Goal: Information Seeking & Learning: Learn about a topic

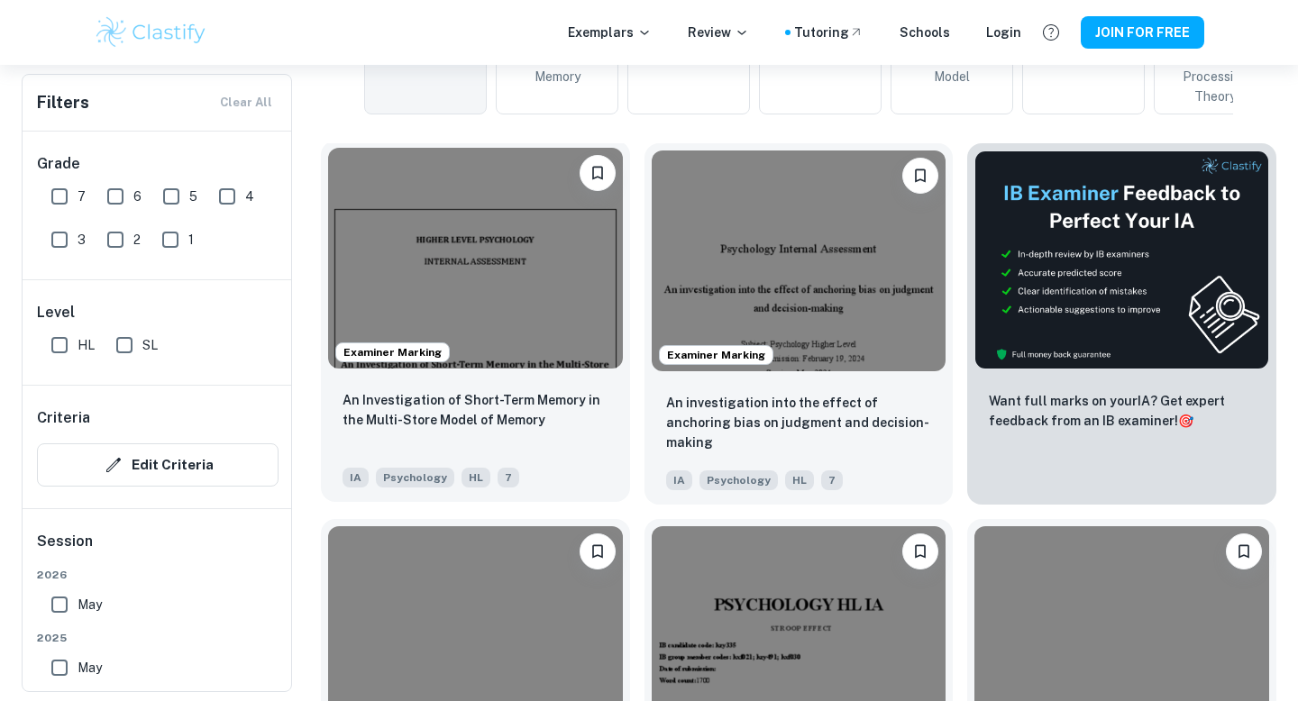
scroll to position [298, 0]
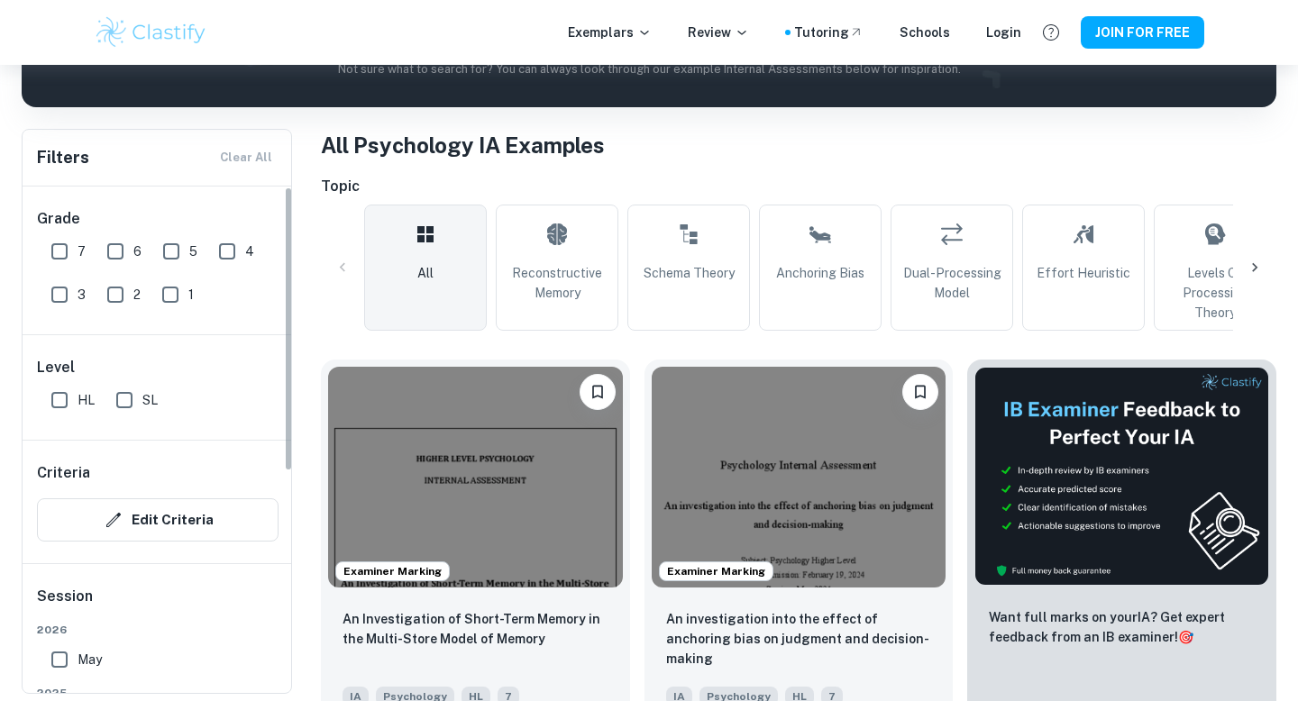
click at [124, 405] on input "SL" at bounding box center [124, 400] width 36 height 36
checkbox input "true"
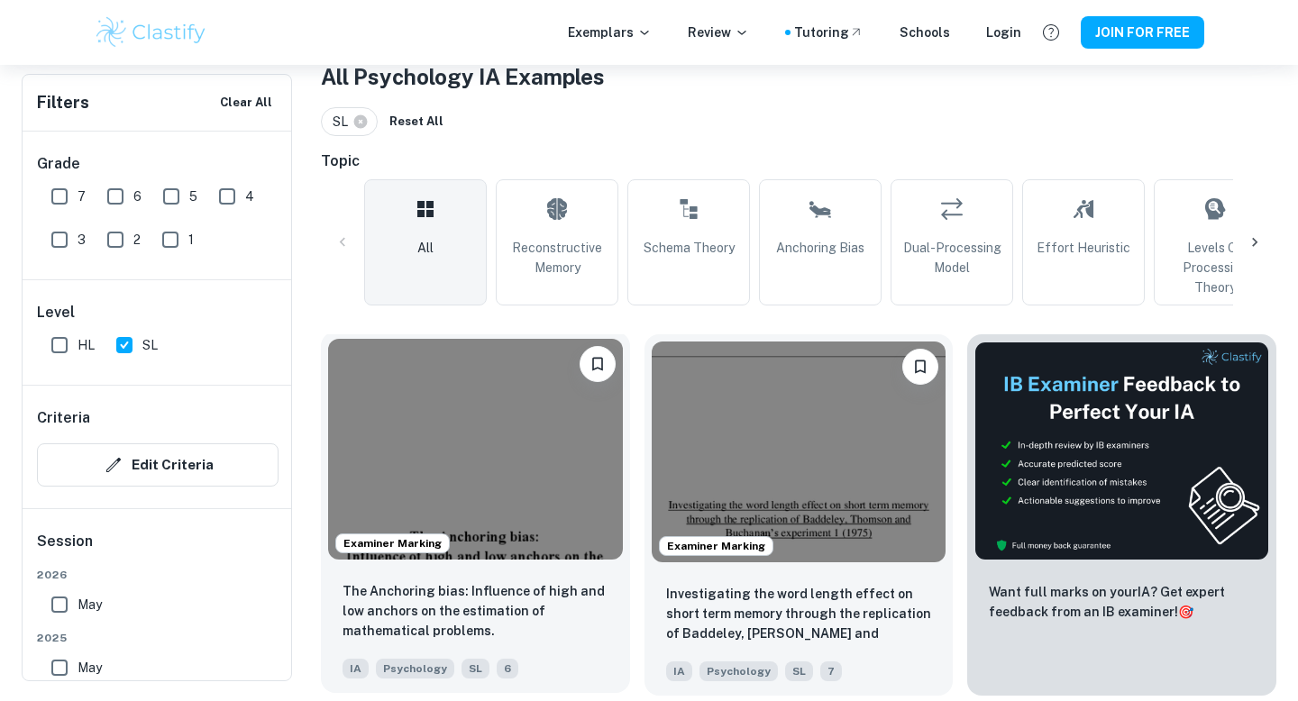
scroll to position [369, 0]
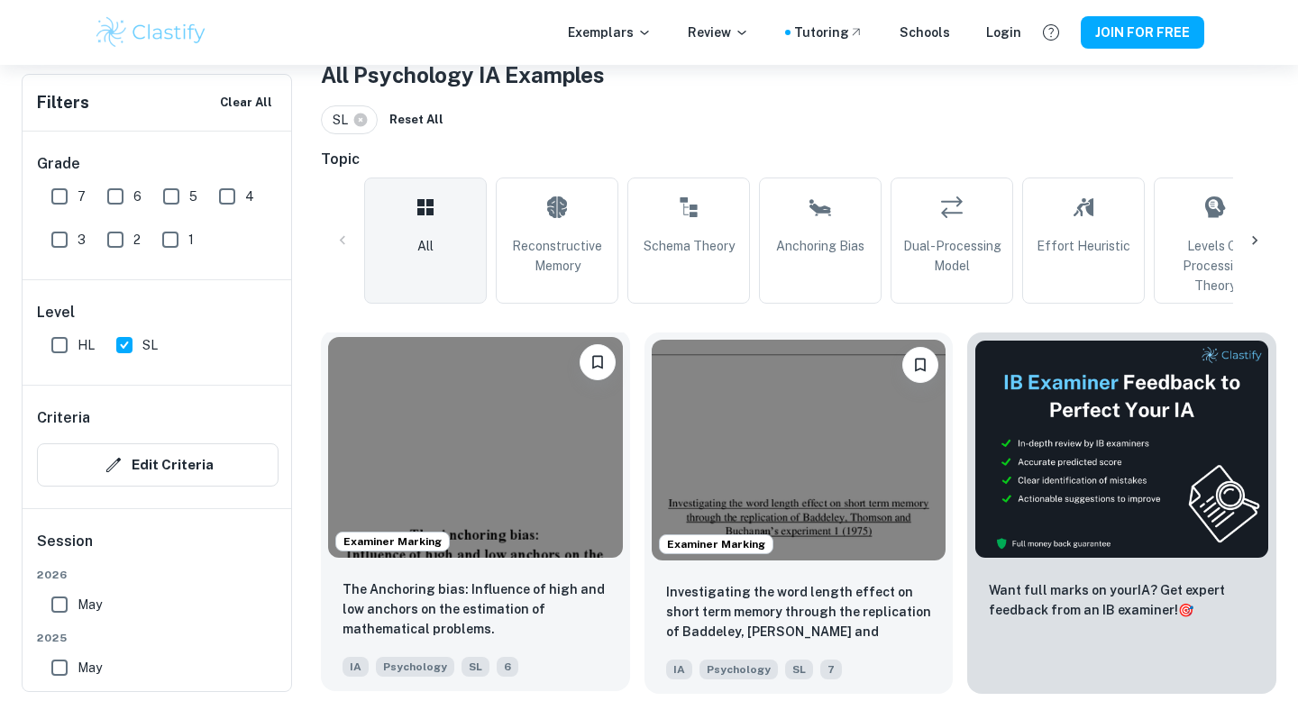
click at [413, 435] on img at bounding box center [475, 447] width 295 height 221
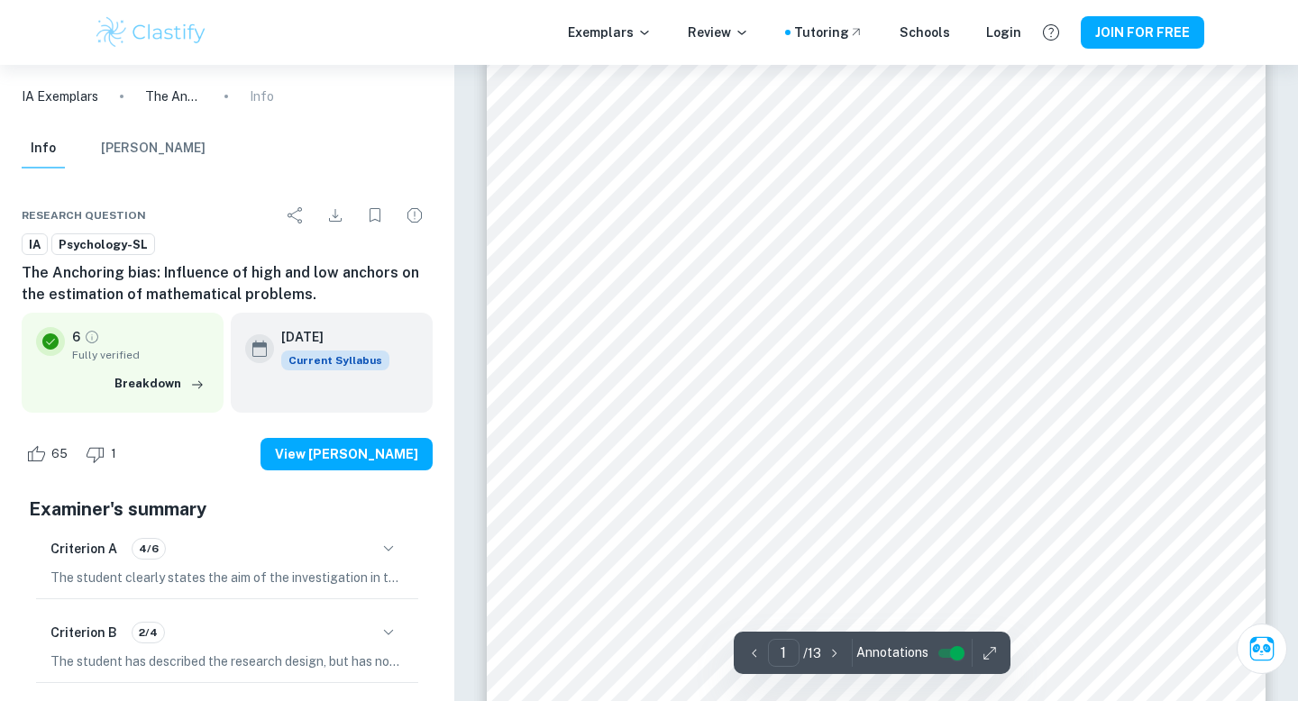
scroll to position [353, 0]
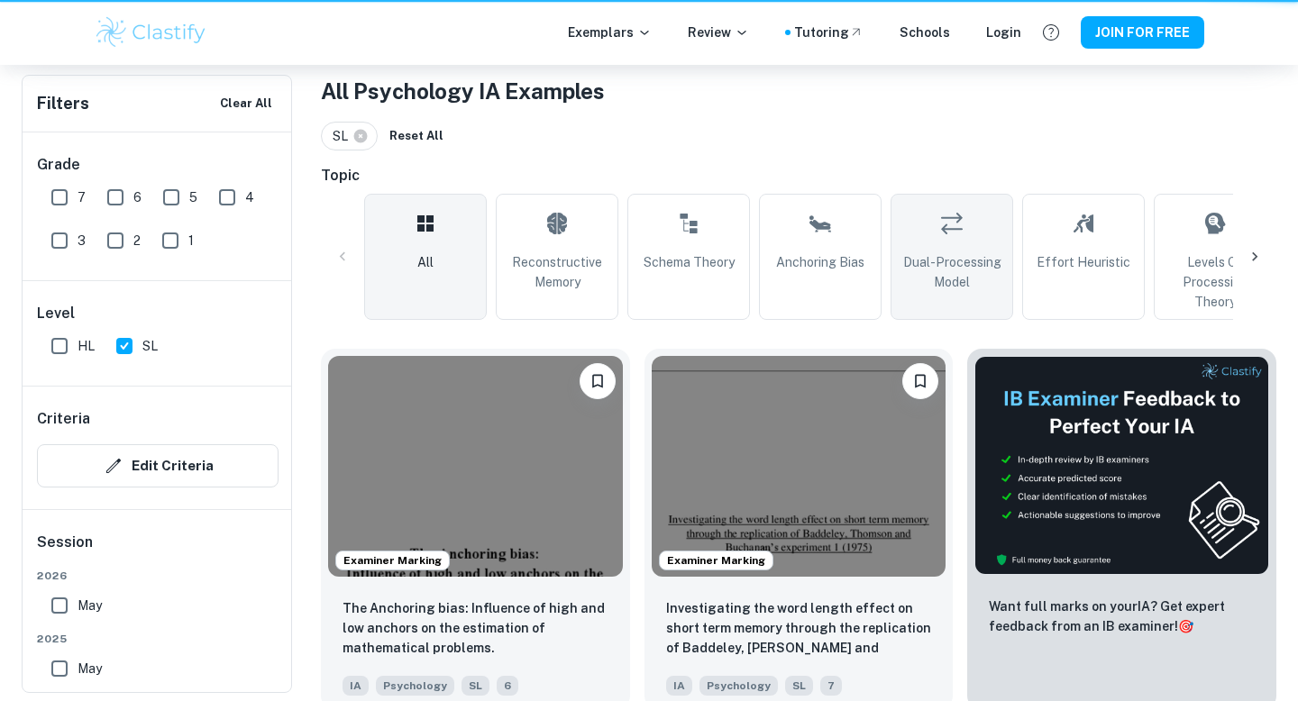
scroll to position [369, 0]
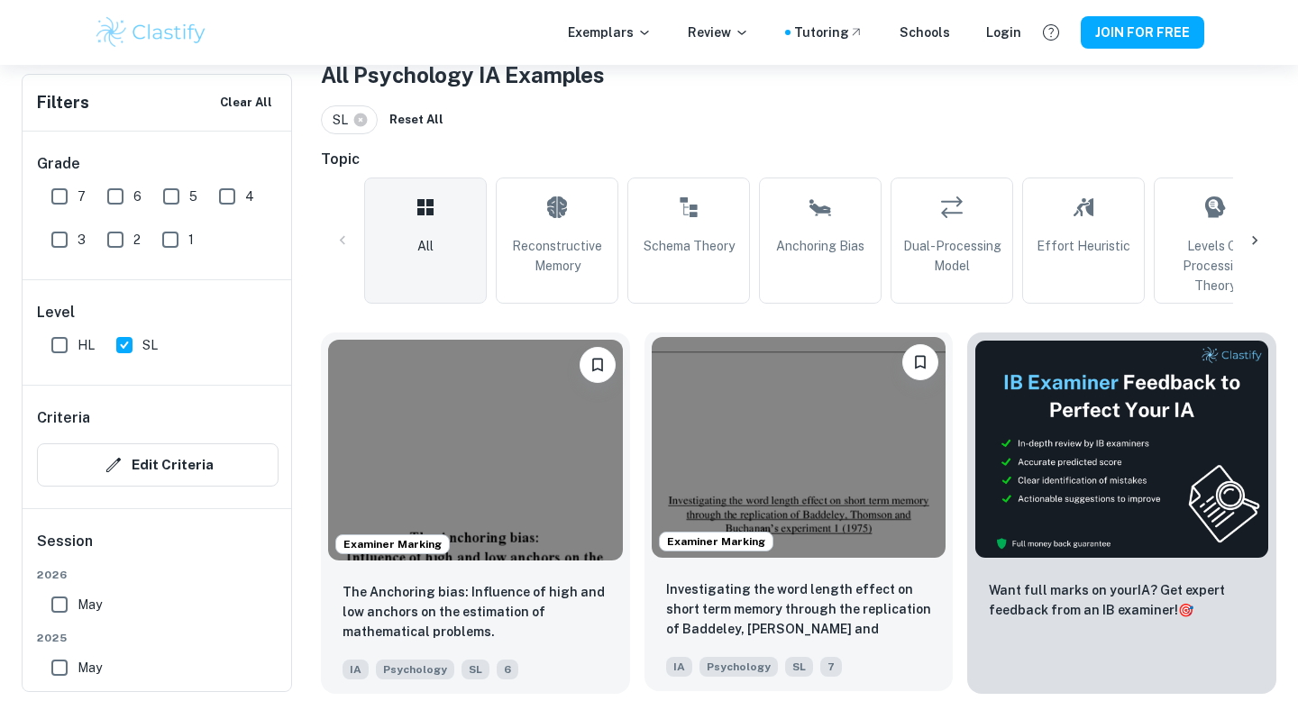
click at [839, 462] on img at bounding box center [799, 447] width 295 height 221
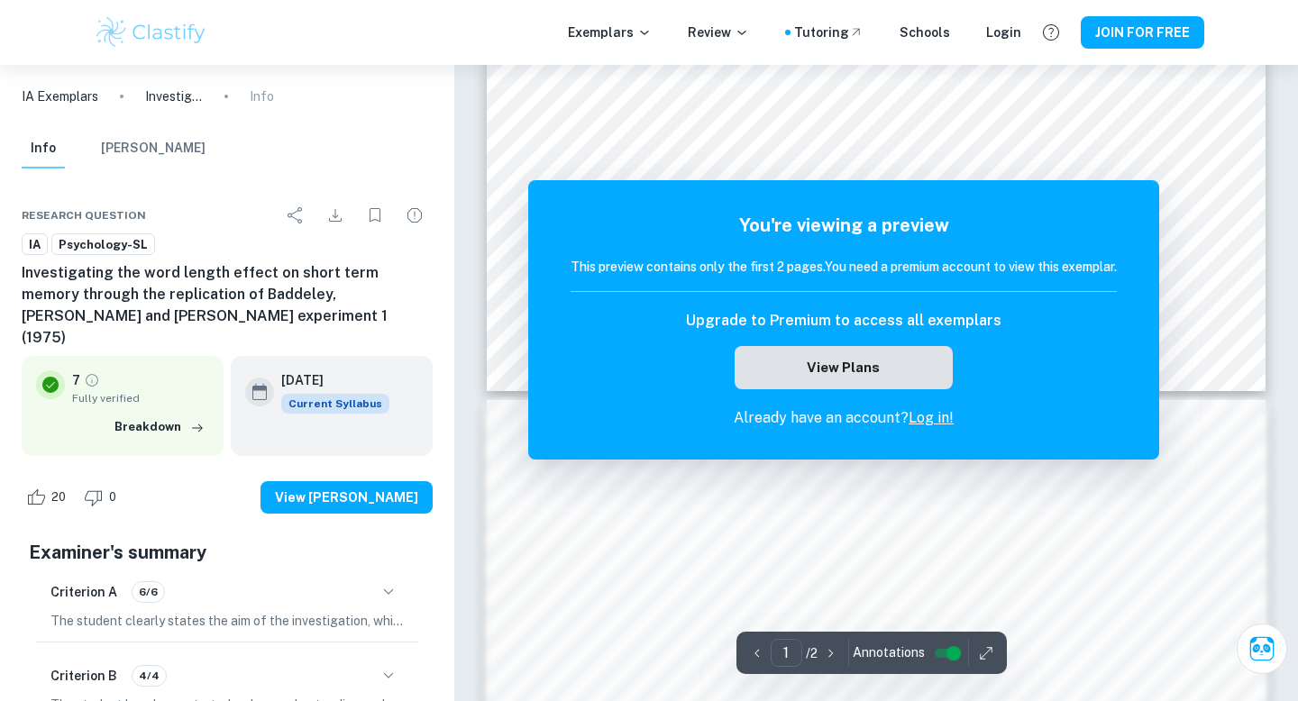
scroll to position [842, 0]
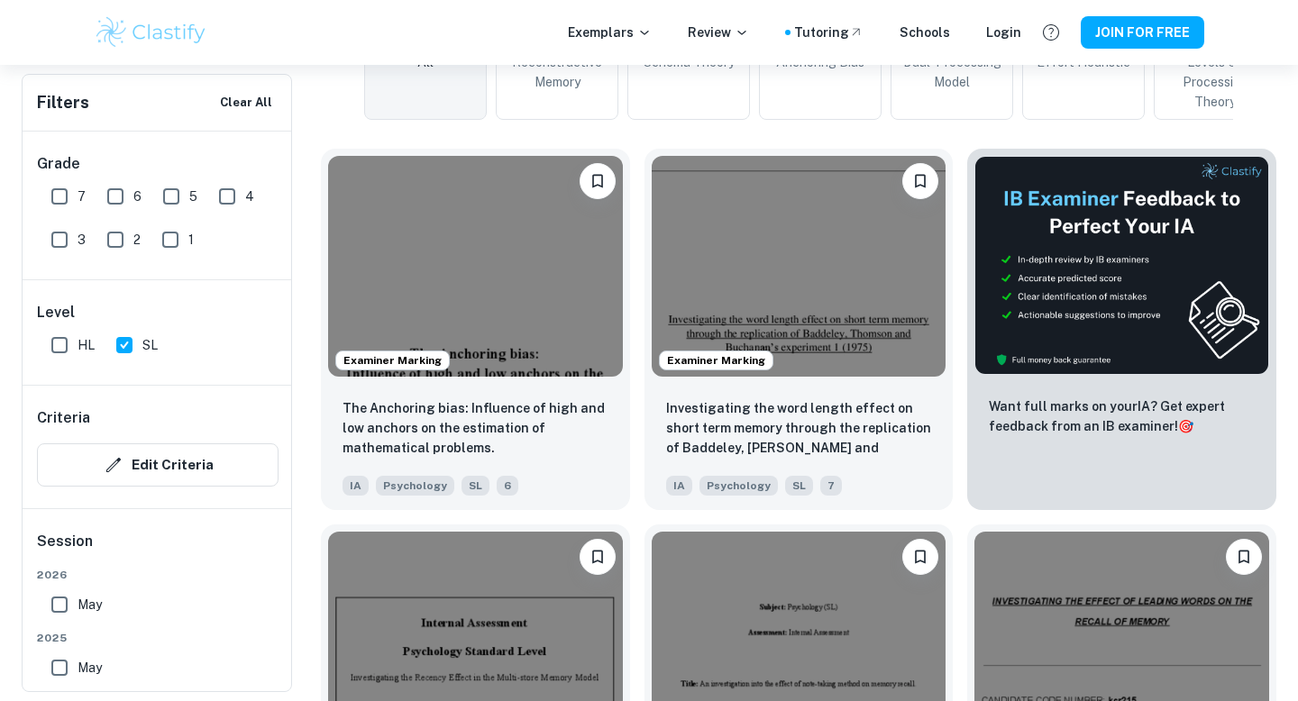
scroll to position [609, 0]
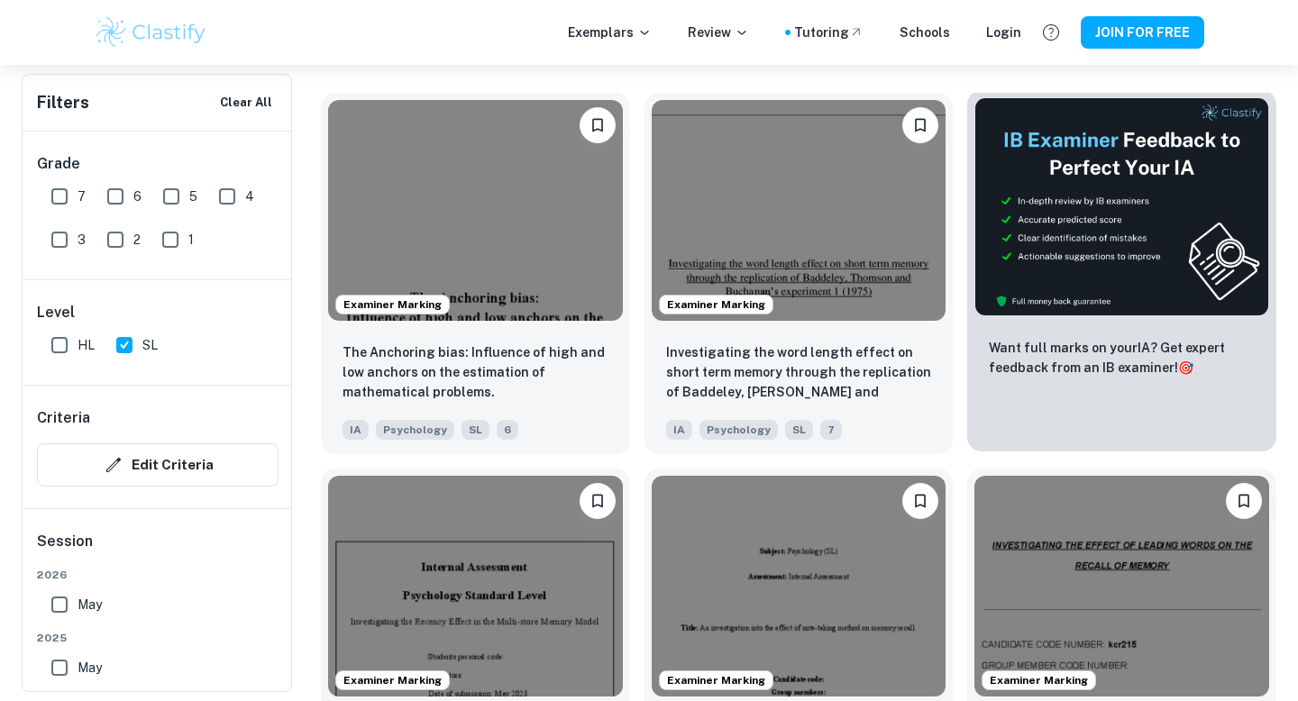
click at [1046, 275] on img at bounding box center [1122, 206] width 295 height 219
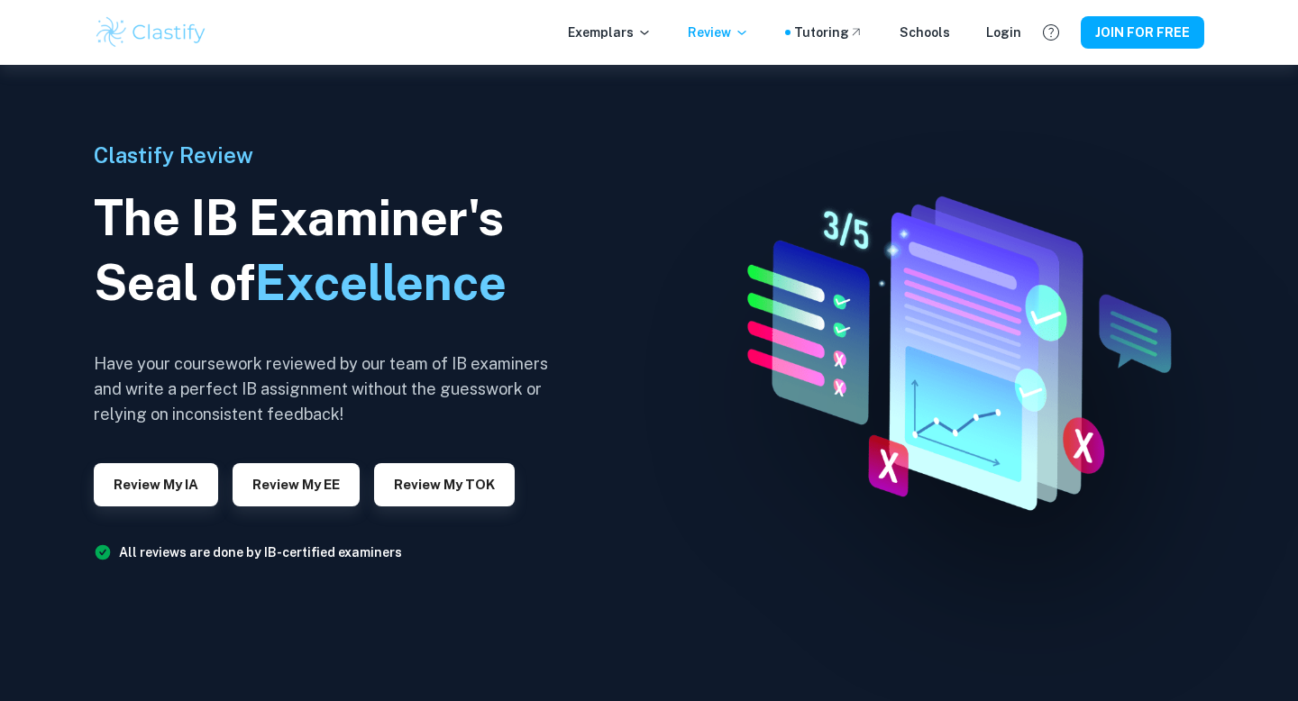
scroll to position [380, 0]
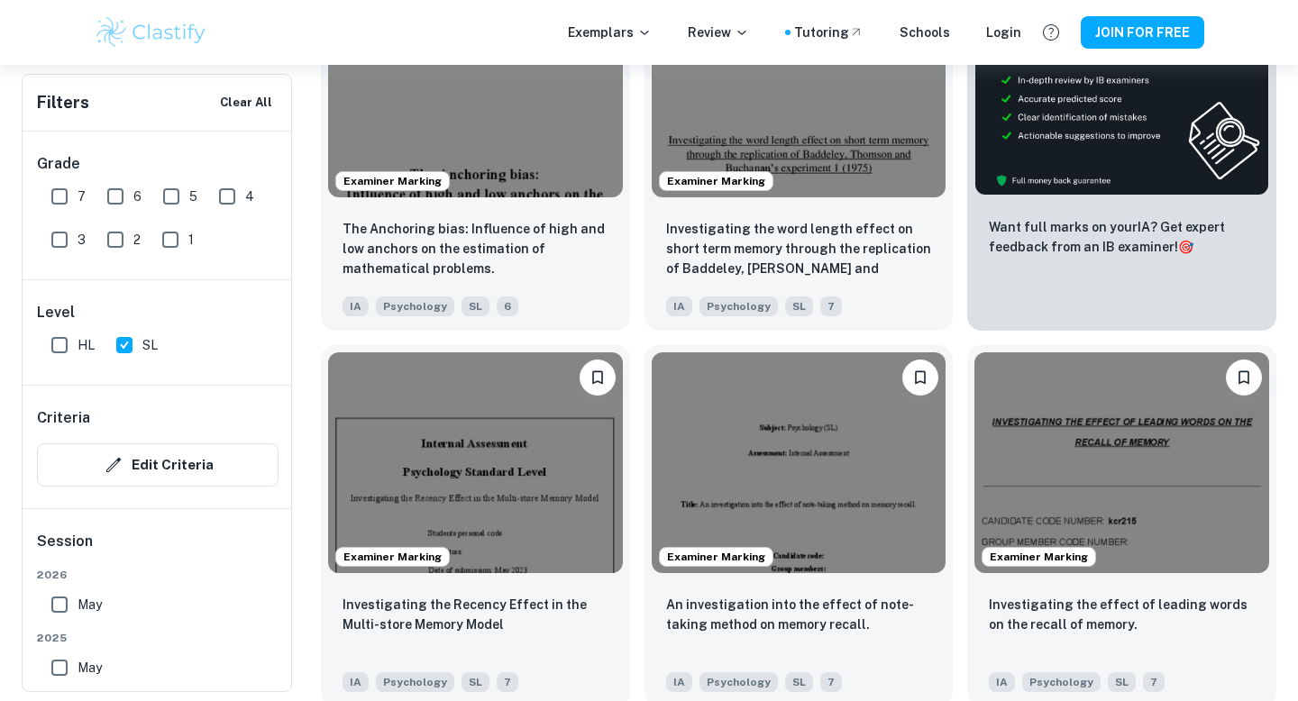
scroll to position [872, 0]
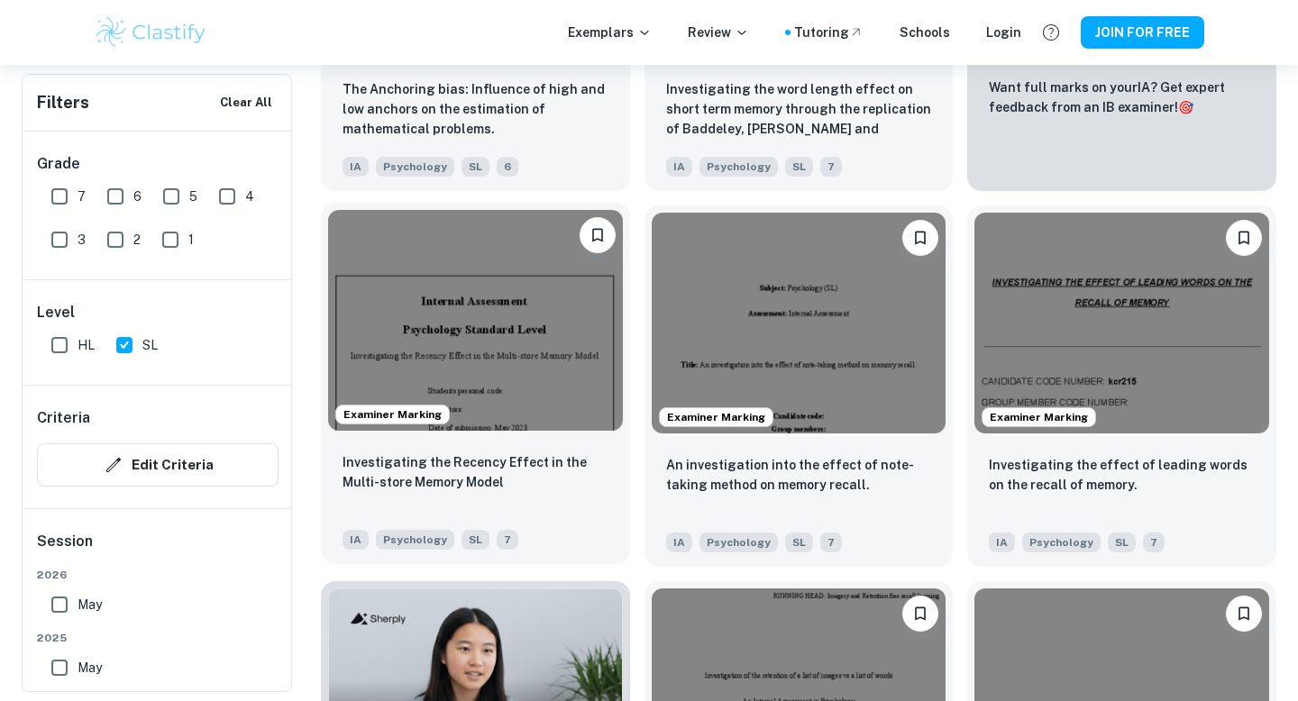
click at [560, 343] on img at bounding box center [475, 320] width 295 height 221
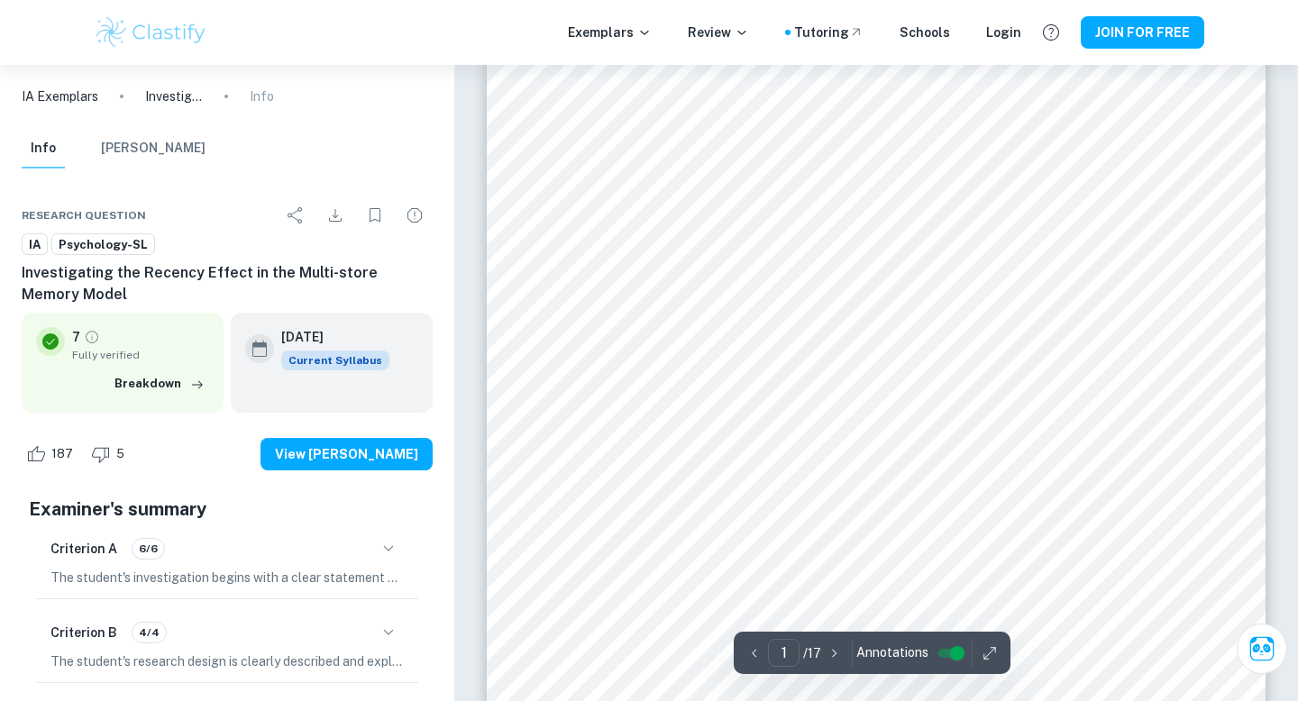
scroll to position [252, 0]
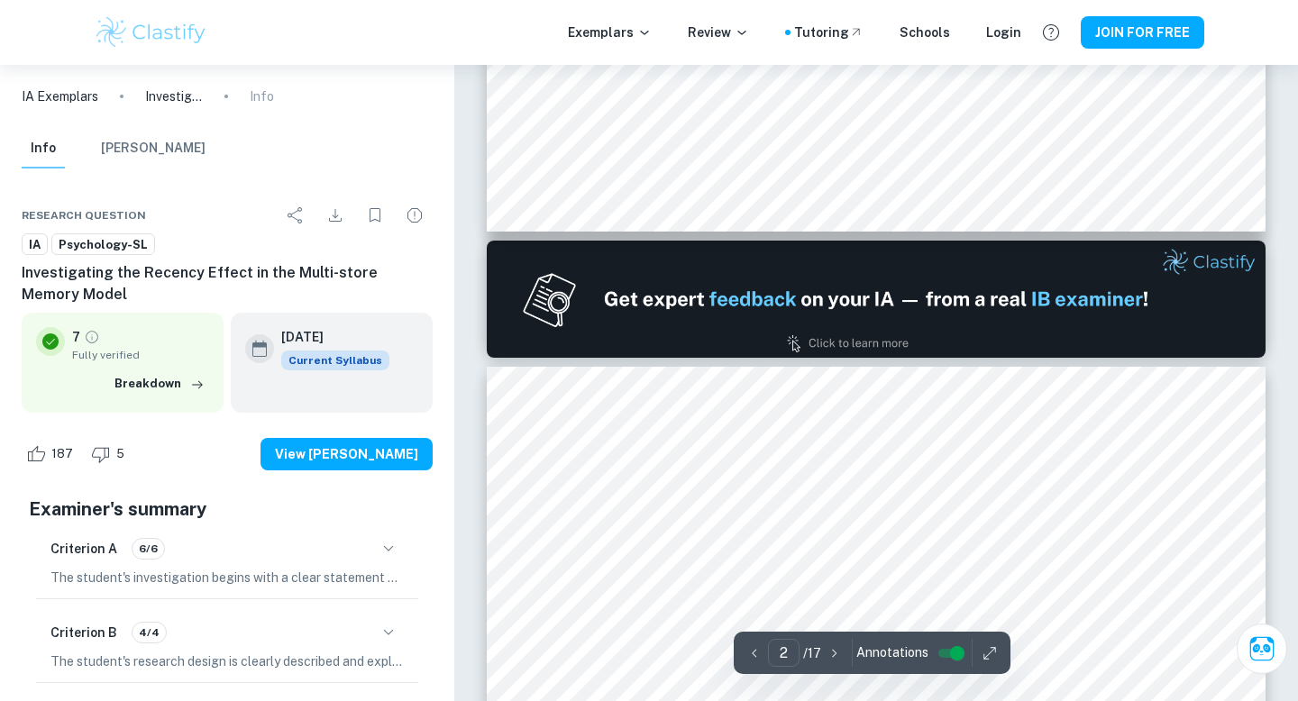
type input "1"
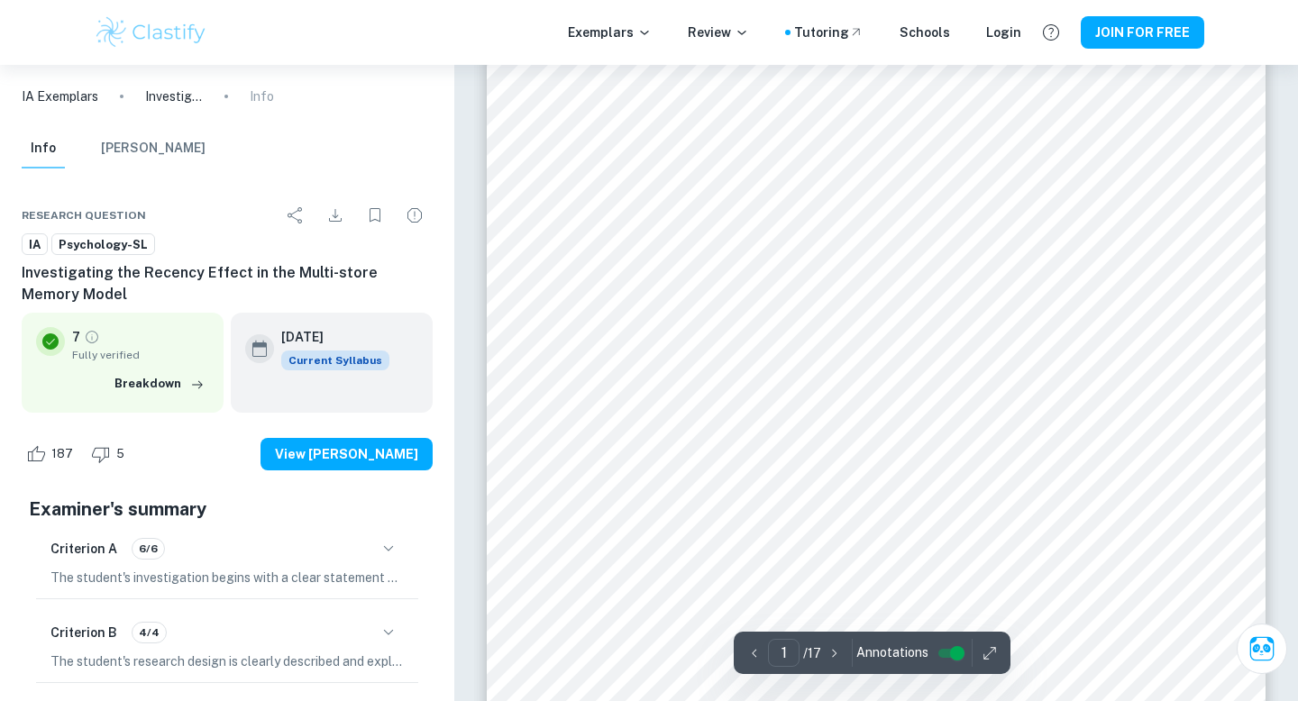
scroll to position [124, 0]
